Goal: Information Seeking & Learning: Learn about a topic

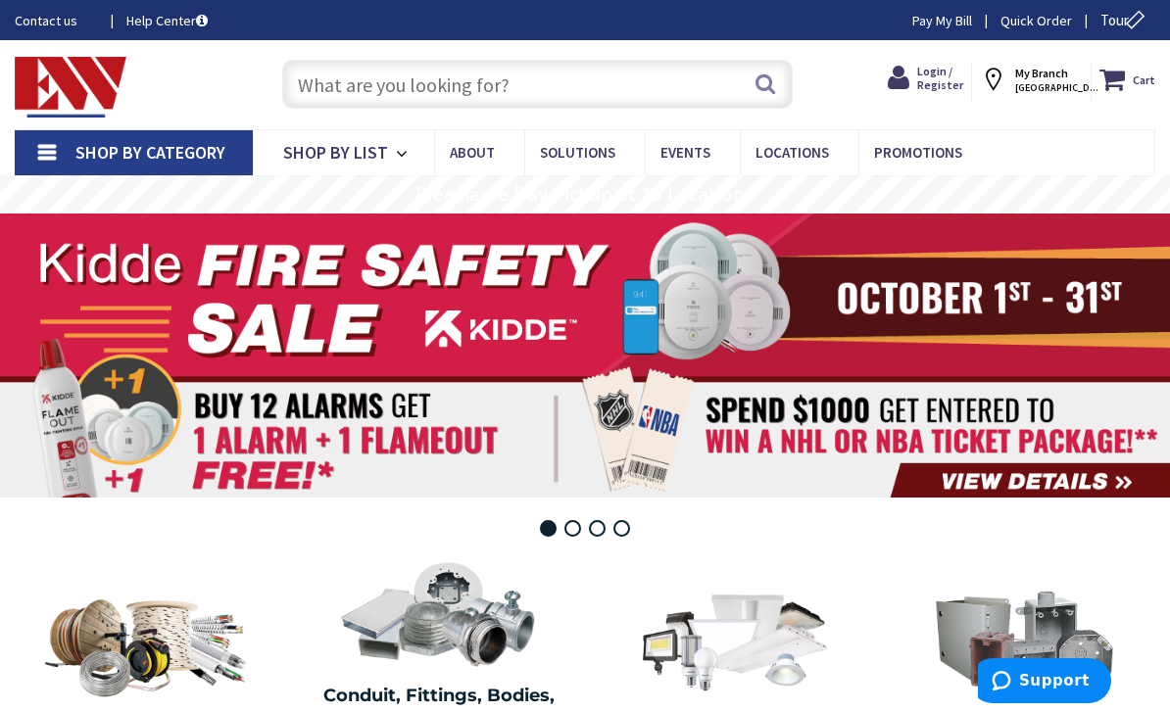
click at [919, 163] on link "Promotions" at bounding box center [924, 152] width 133 height 44
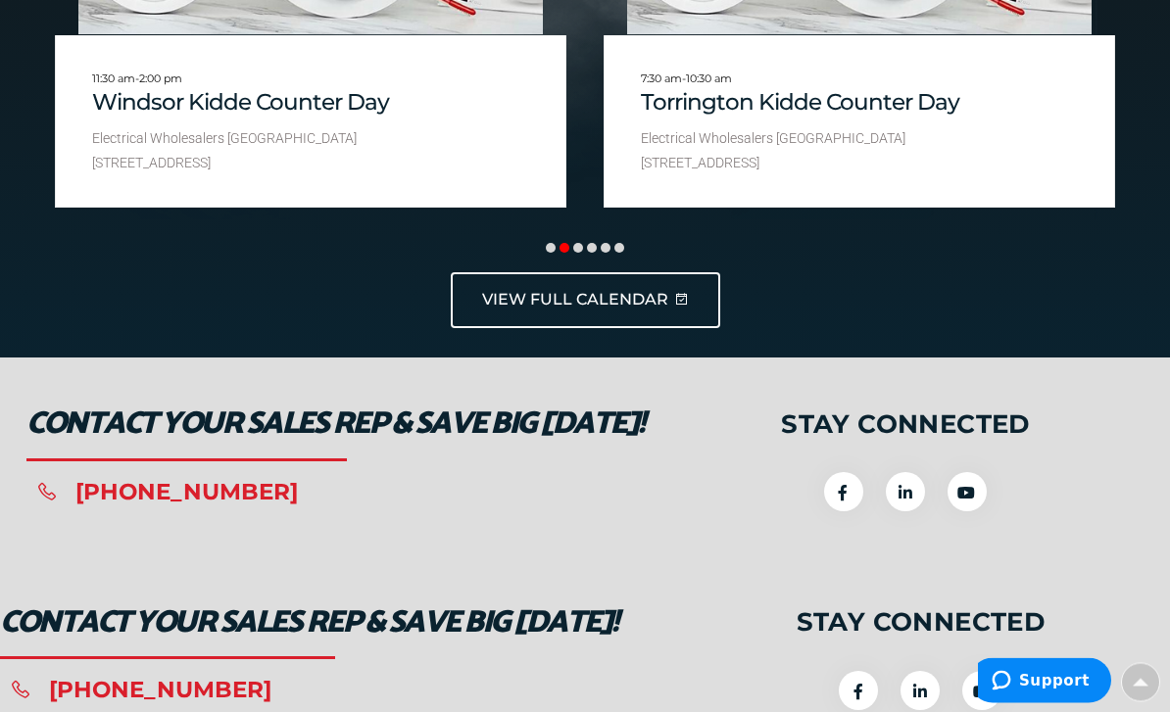
scroll to position [3194, 0]
click at [555, 289] on span "VIEW FULL CALENDAR" at bounding box center [575, 300] width 186 height 23
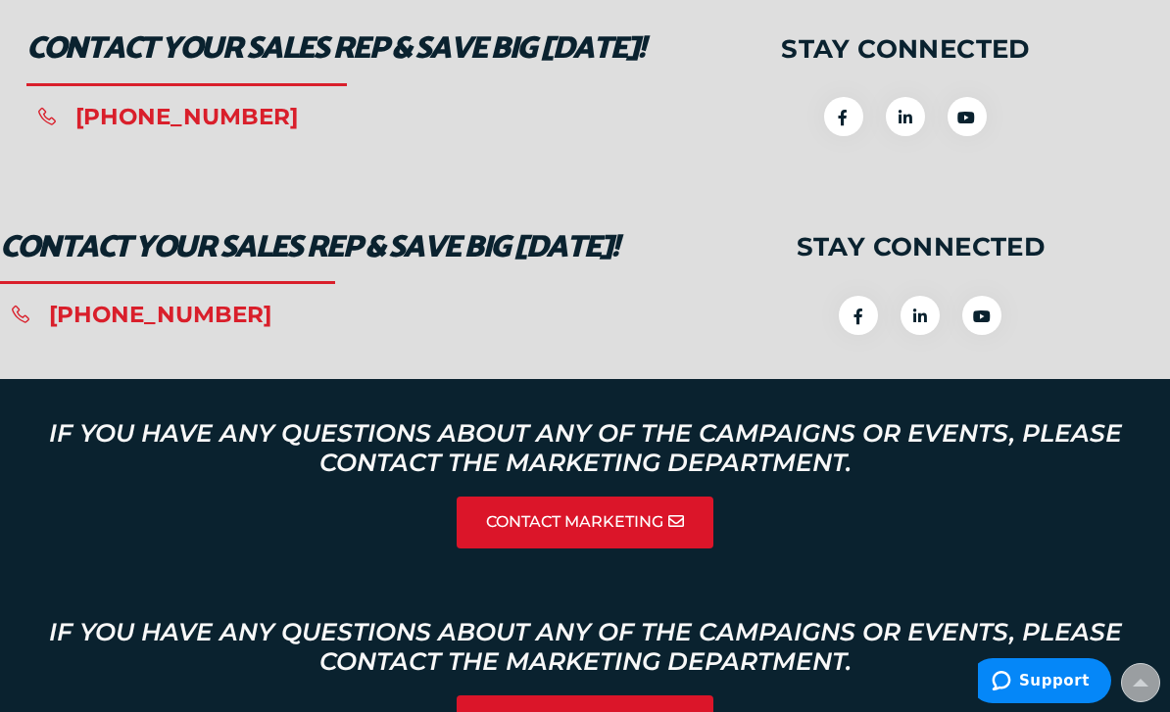
click at [1080, 424] on link "If you have any questions about any of the campaigns or events, please contact …" at bounding box center [584, 447] width 1097 height 59
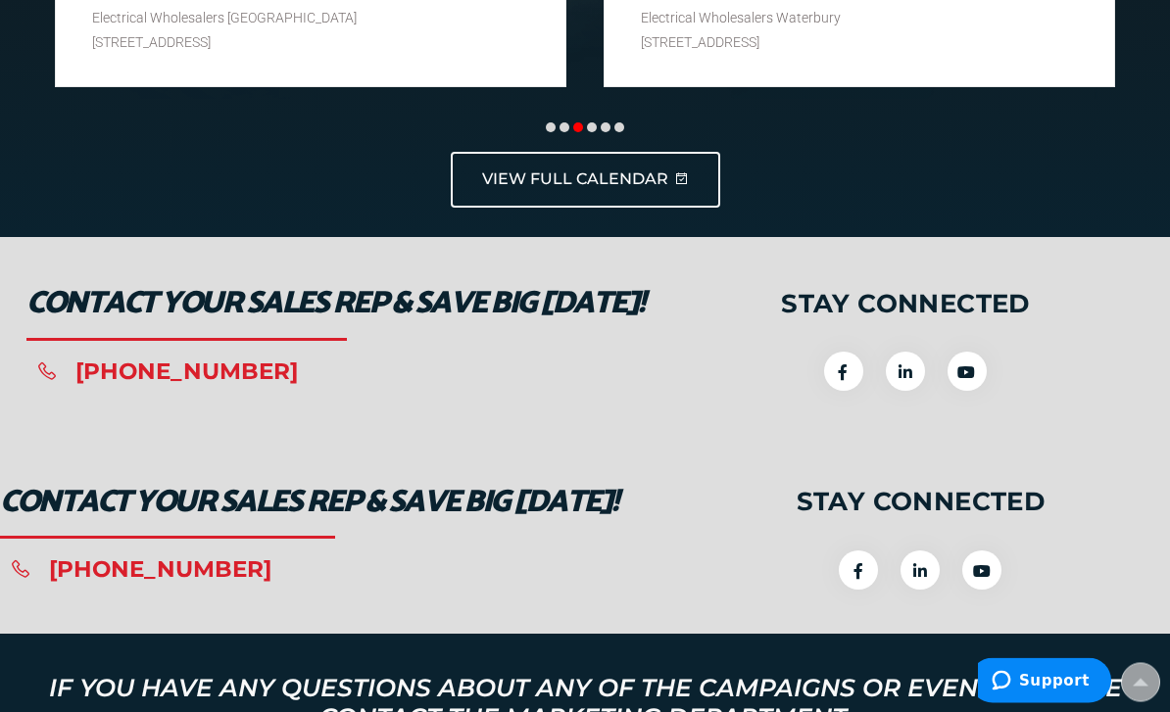
scroll to position [3273, 0]
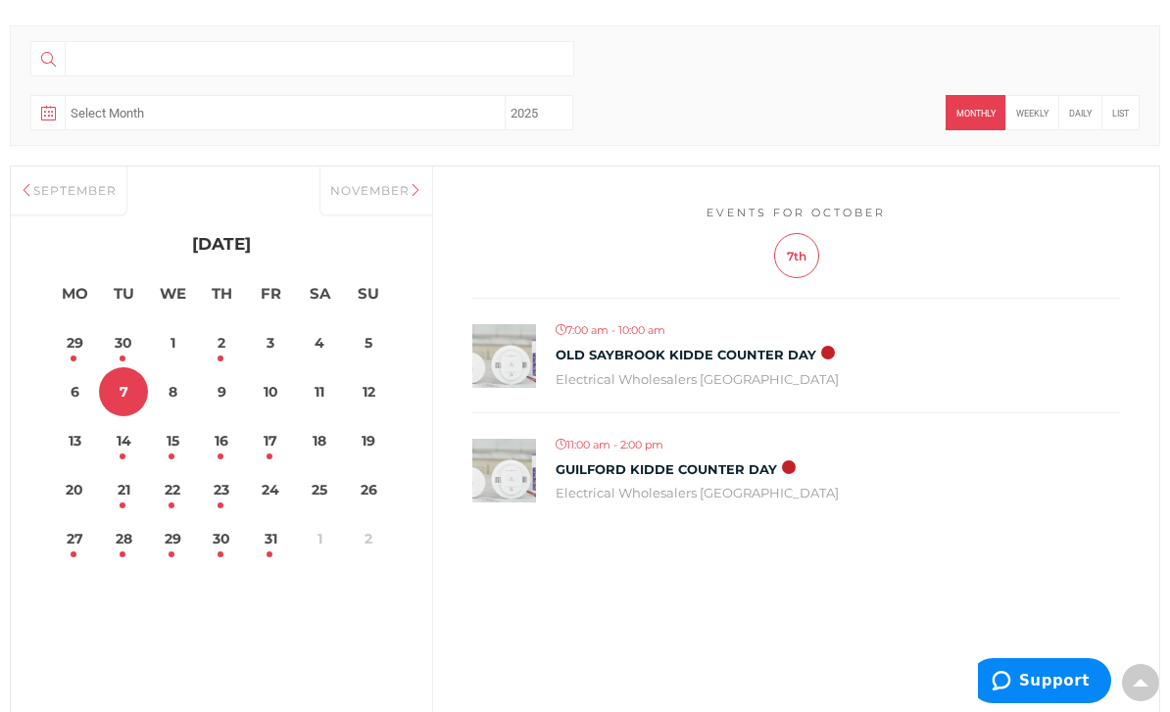
click at [56, 196] on div "September" at bounding box center [69, 191] width 117 height 49
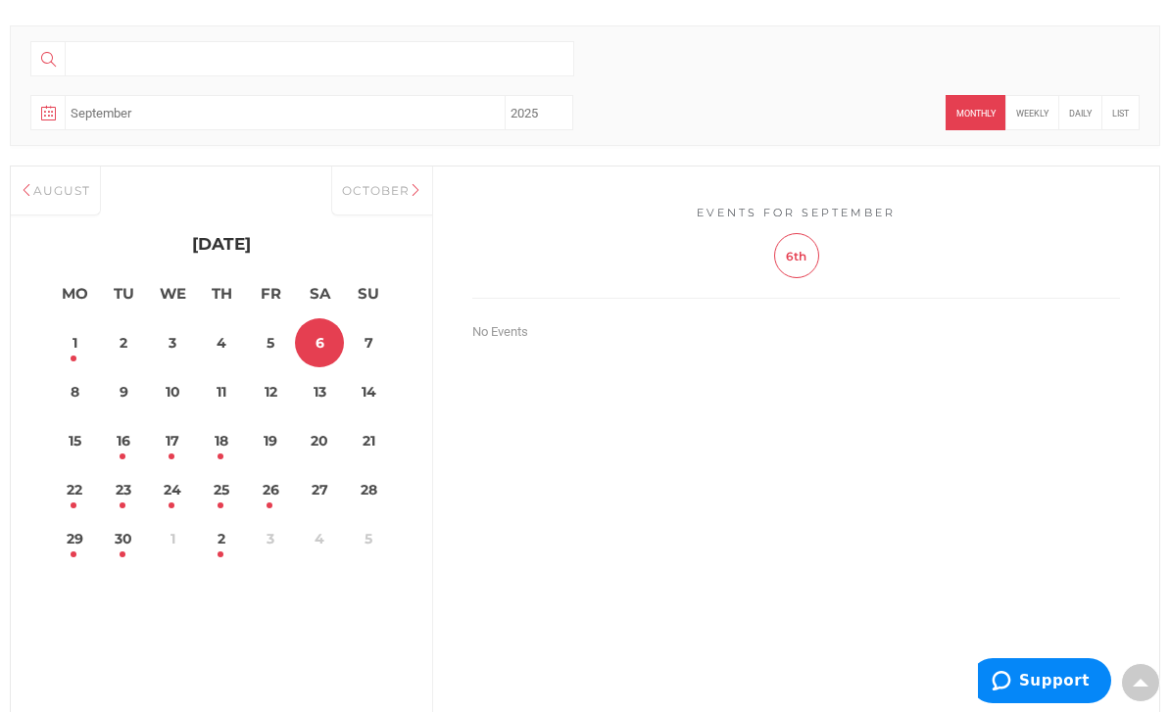
click at [50, 199] on div "August" at bounding box center [56, 191] width 90 height 49
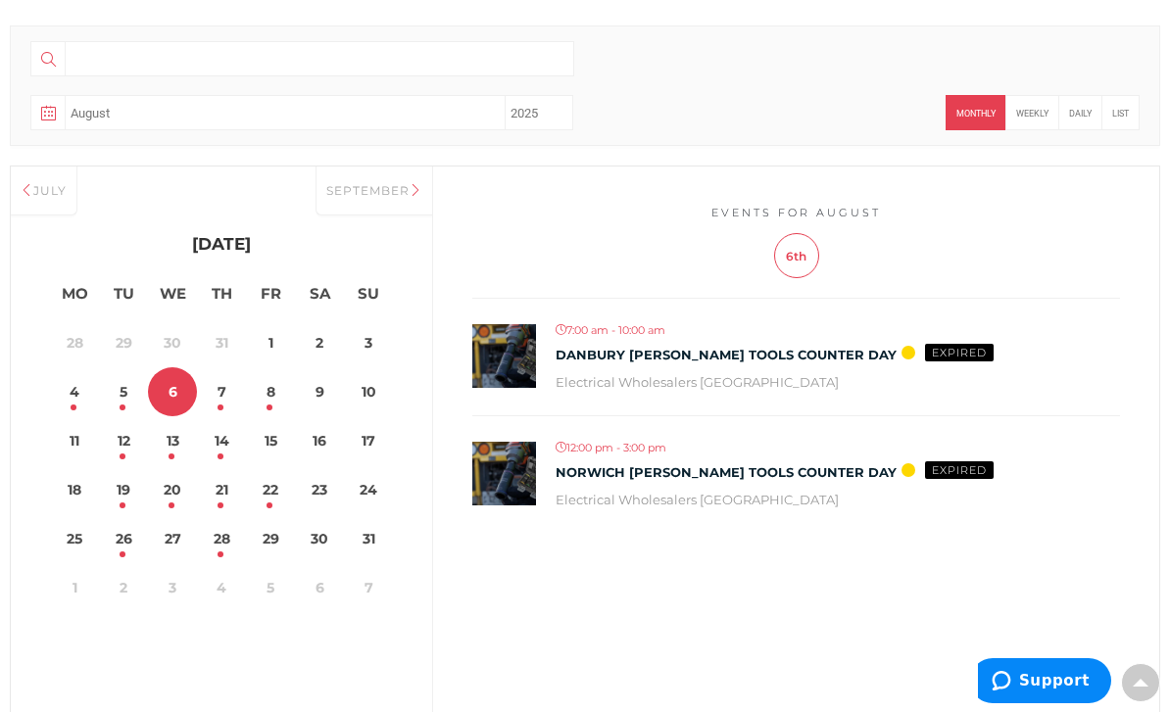
click at [59, 195] on div "July" at bounding box center [44, 191] width 67 height 49
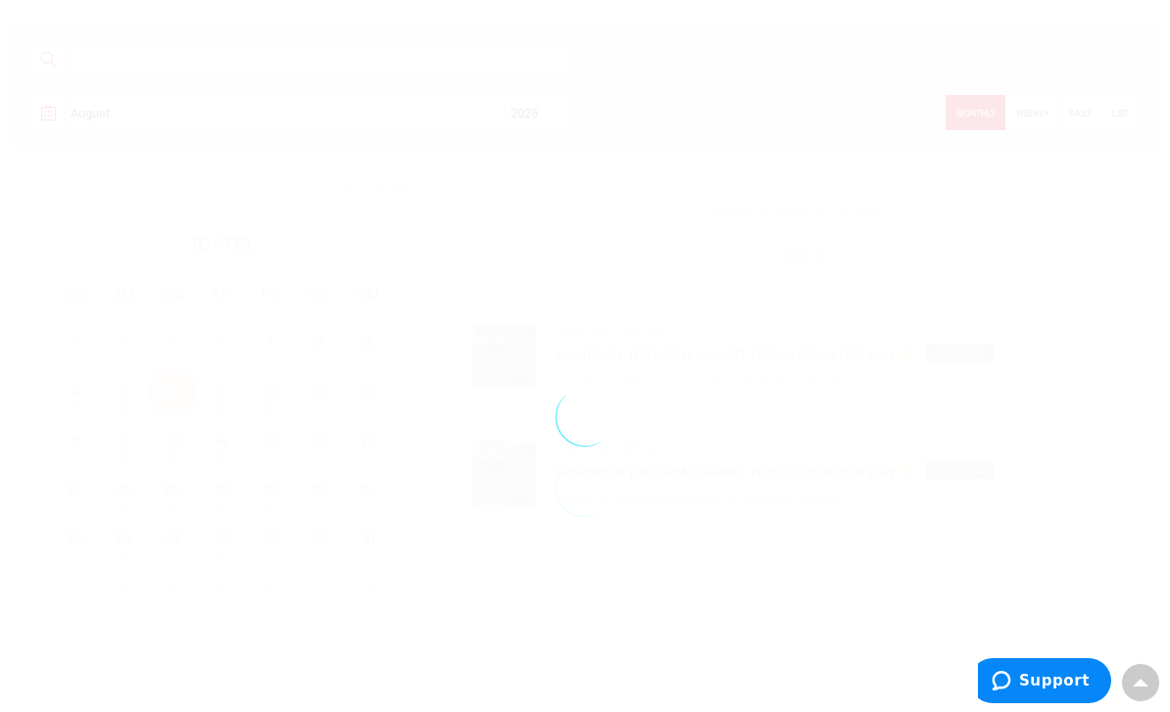
select select "07"
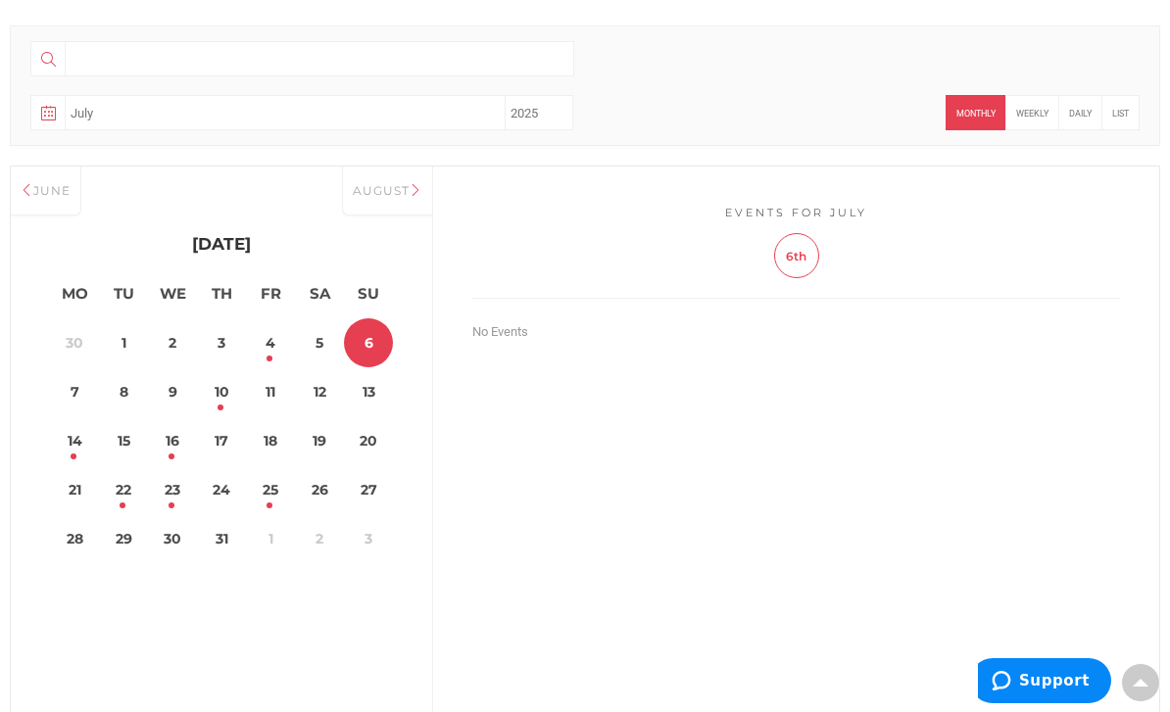
click at [212, 383] on link "10" at bounding box center [221, 391] width 49 height 49
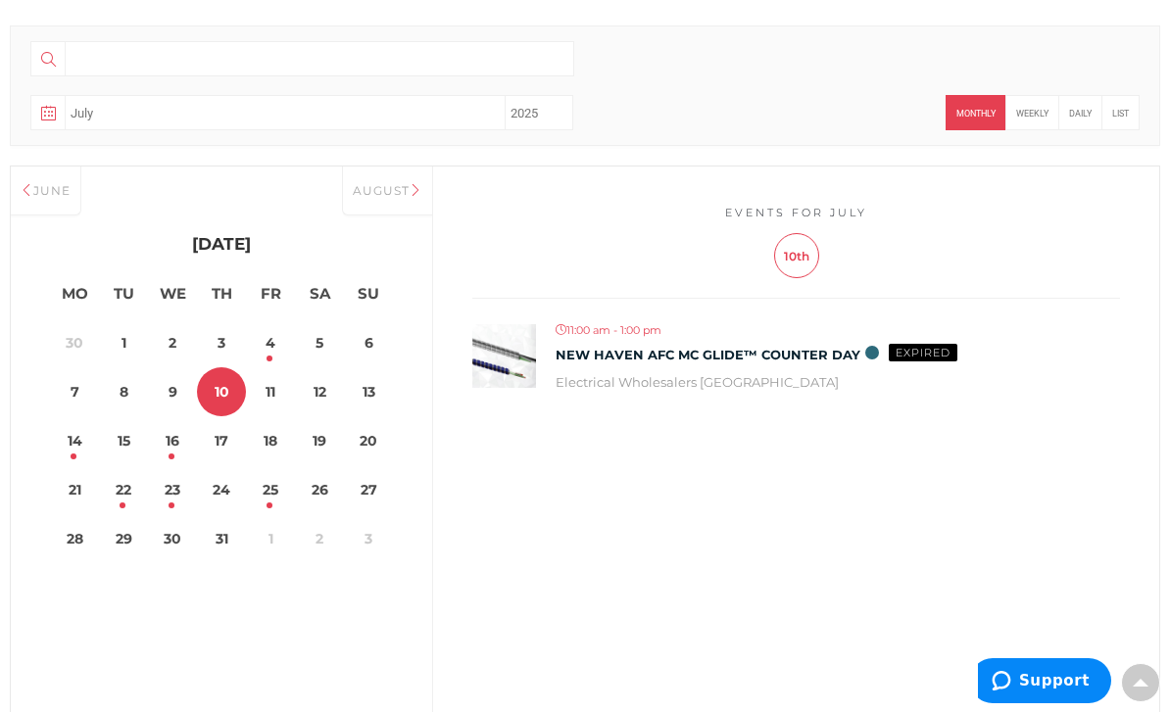
click at [190, 498] on link "23" at bounding box center [172, 489] width 49 height 49
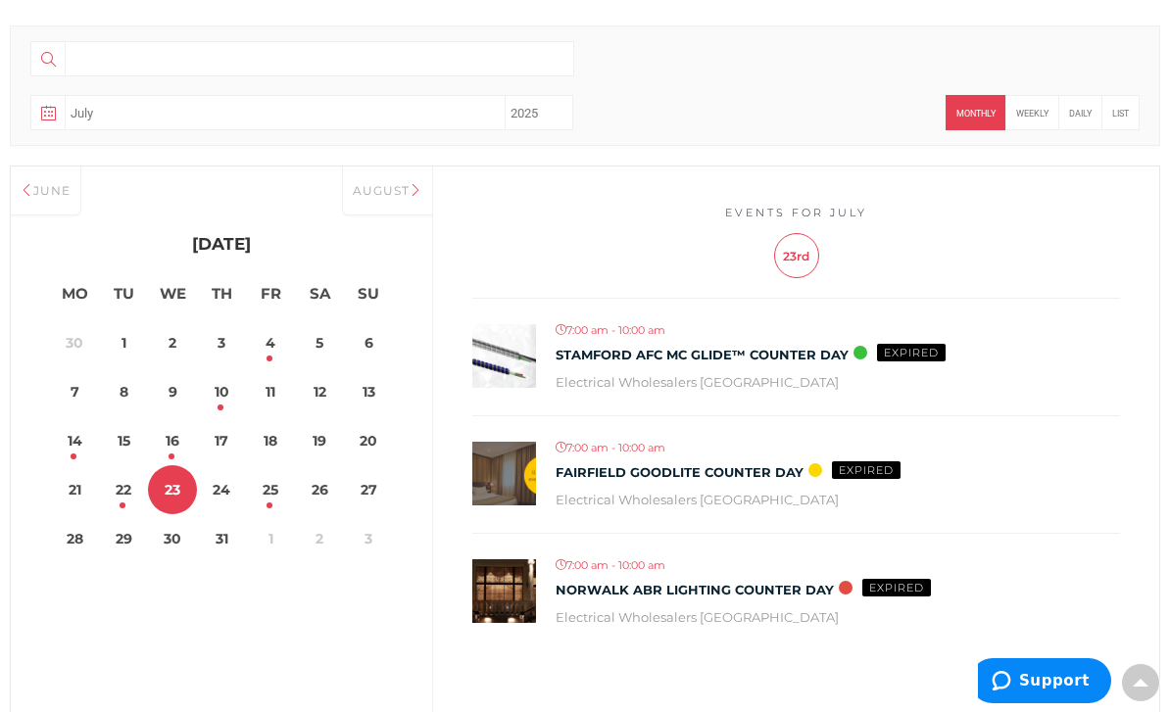
click at [114, 515] on dt "29" at bounding box center [123, 538] width 49 height 49
click at [114, 501] on link "22" at bounding box center [123, 489] width 49 height 49
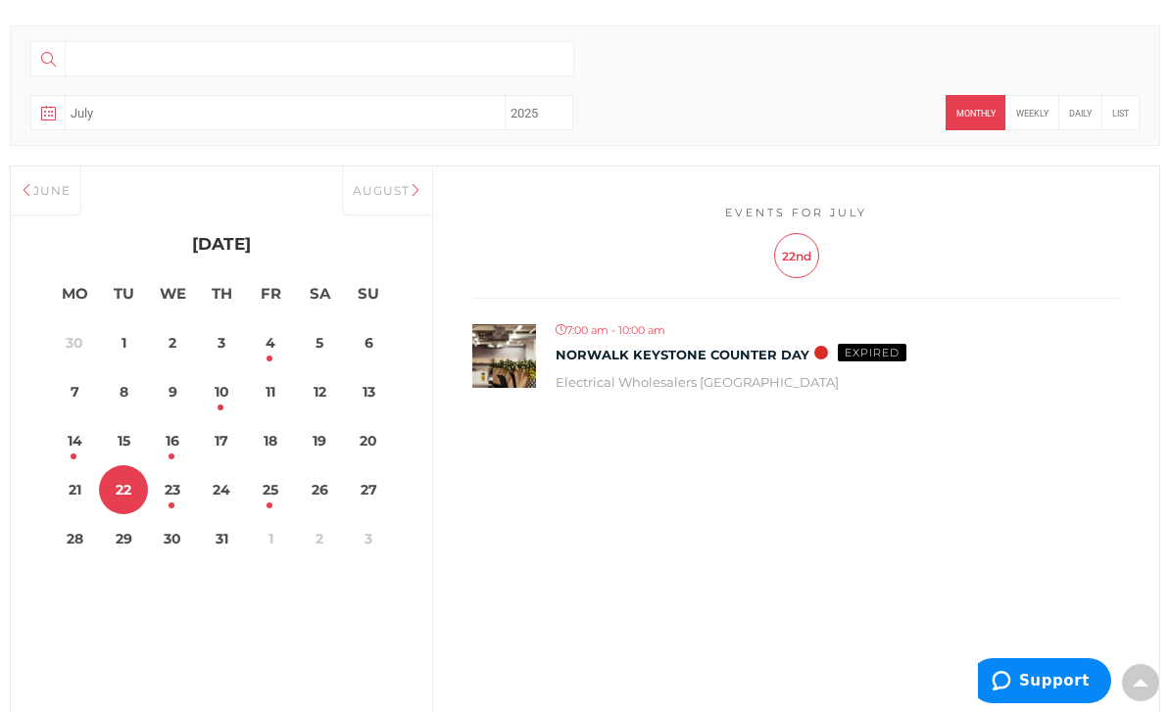
click at [528, 388] on img at bounding box center [504, 356] width 64 height 64
click at [694, 364] on link "Norwalk Keystone Counter Day" at bounding box center [683, 356] width 254 height 16
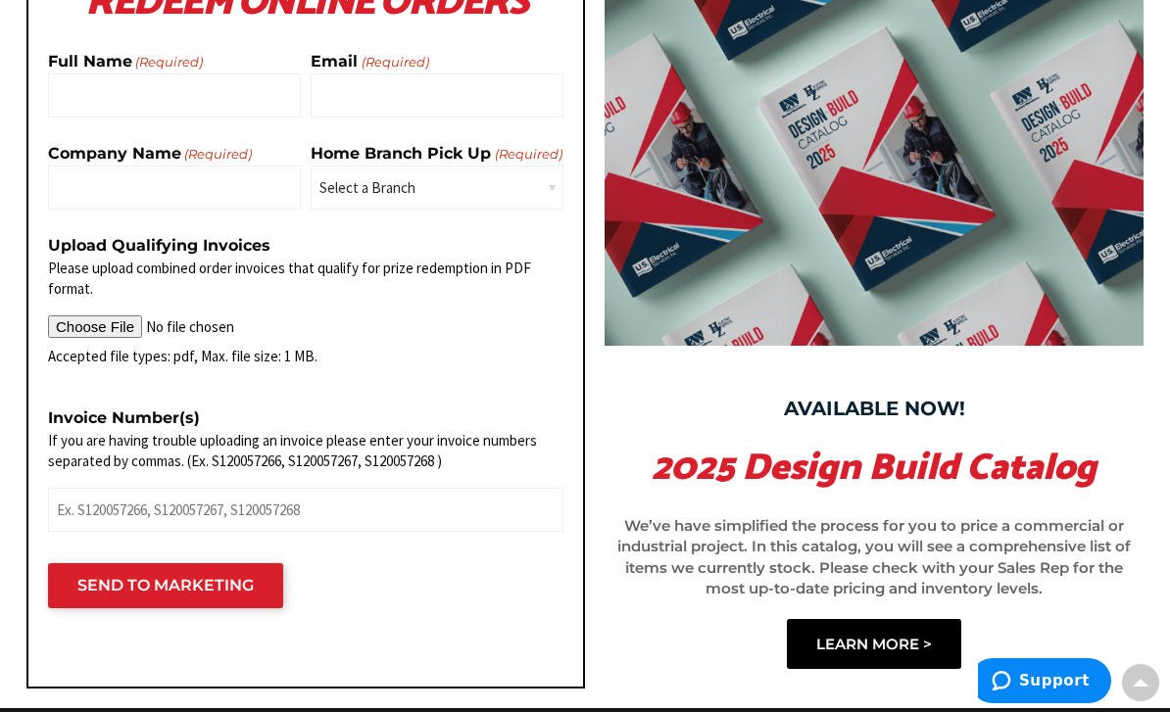
scroll to position [1991, 0]
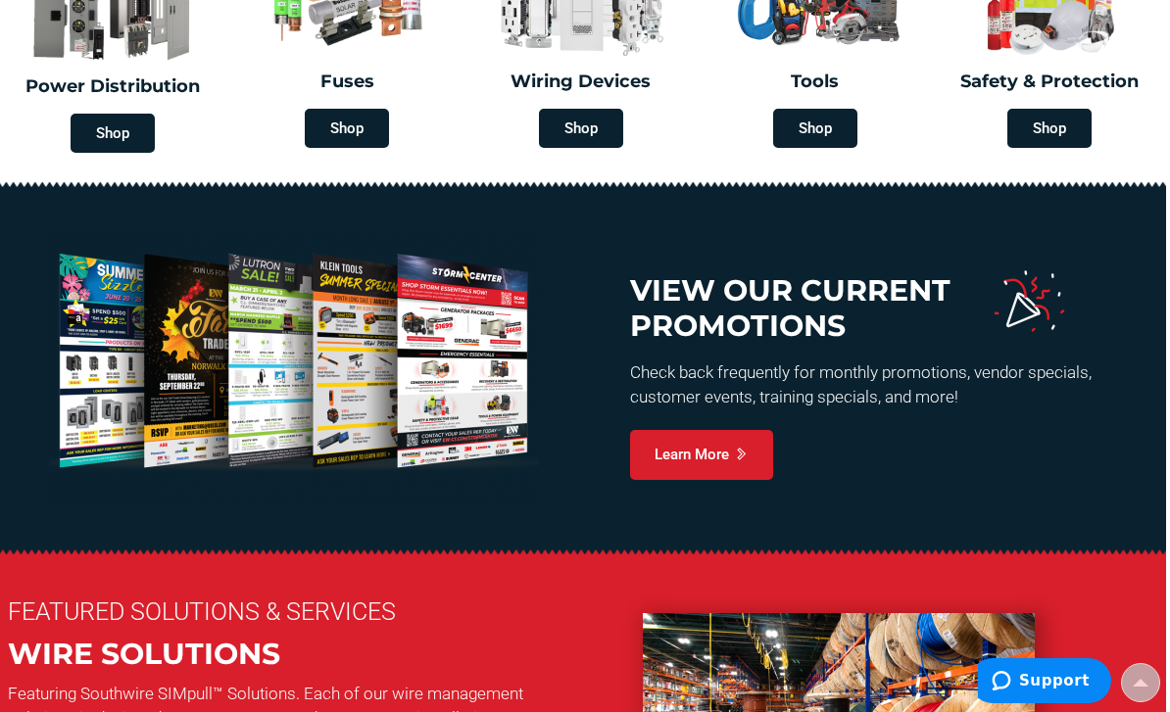
scroll to position [963, 3]
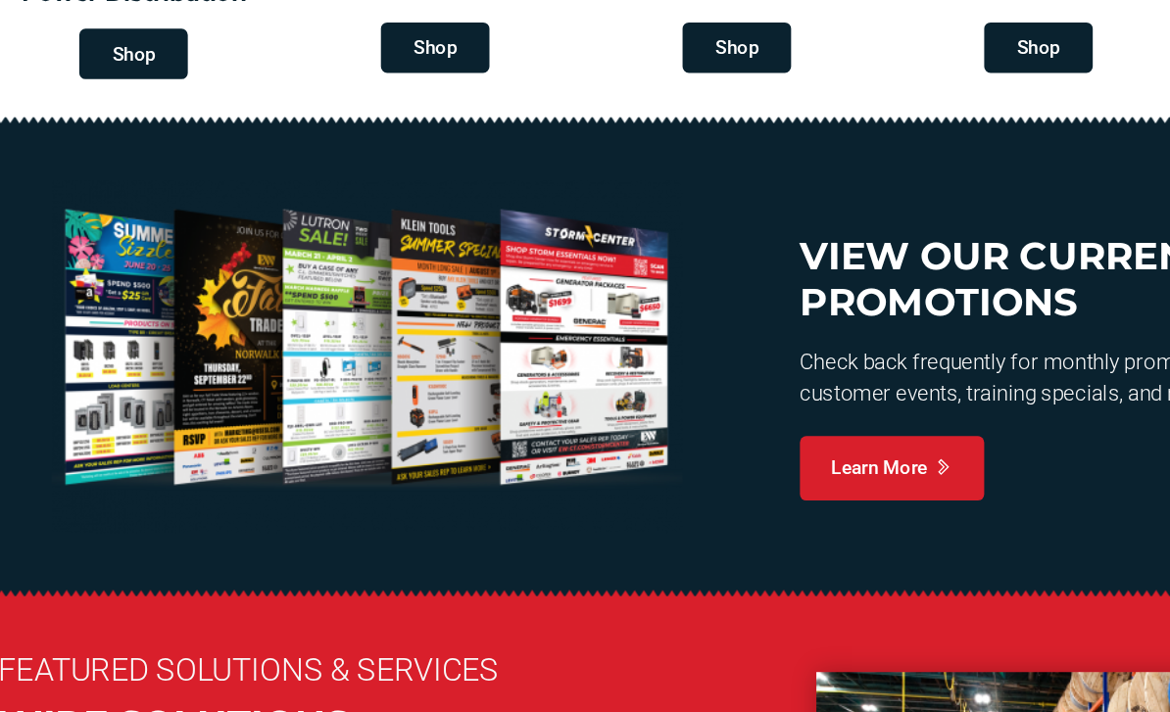
click at [724, 420] on span "Learn More" at bounding box center [703, 430] width 94 height 21
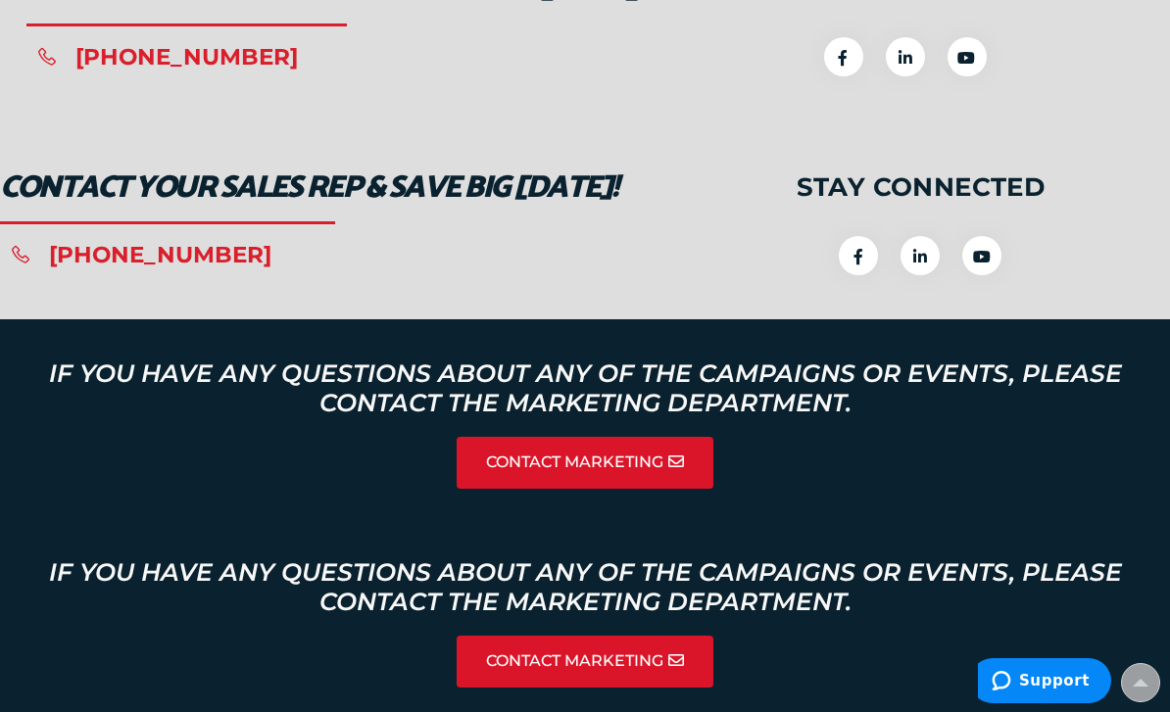
scroll to position [3631, 0]
